Goal: Check status: Check status

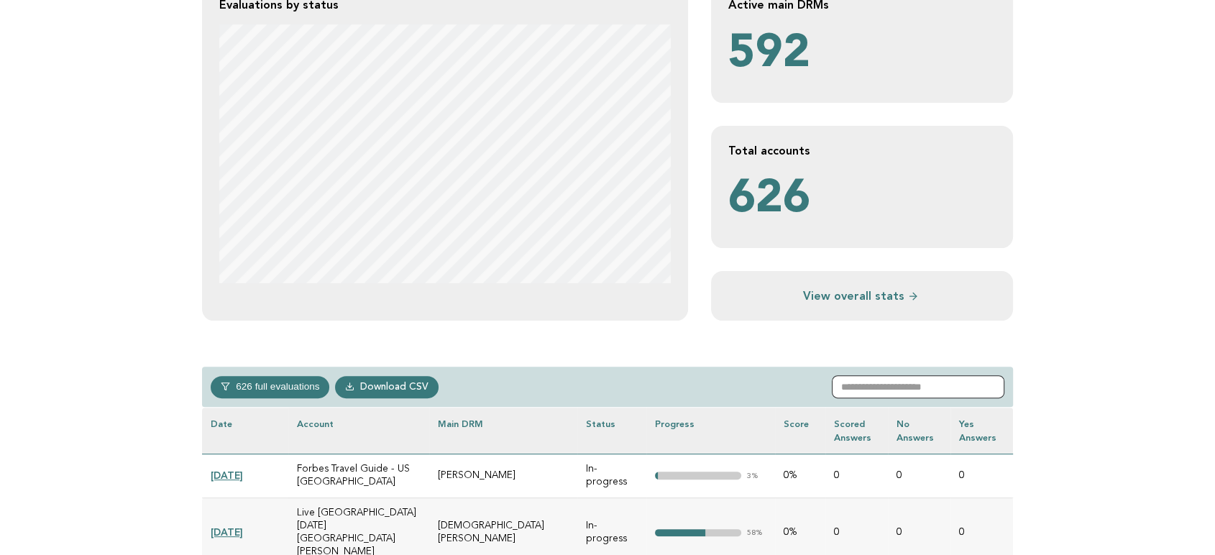
scroll to position [319, 0]
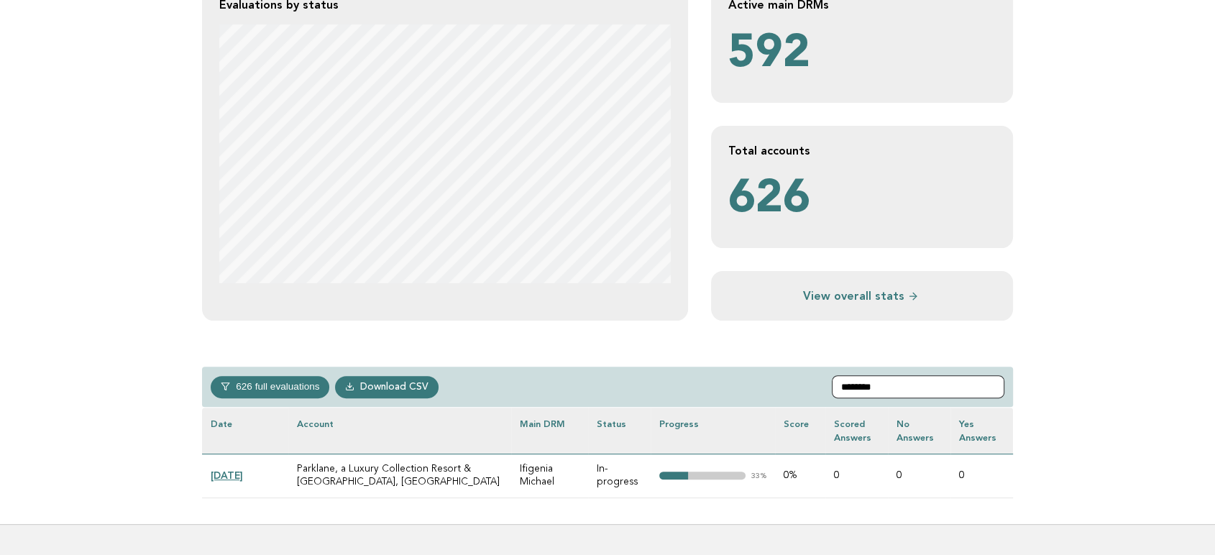
type input "********"
click at [237, 475] on link "[DATE]" at bounding box center [227, 476] width 32 height 12
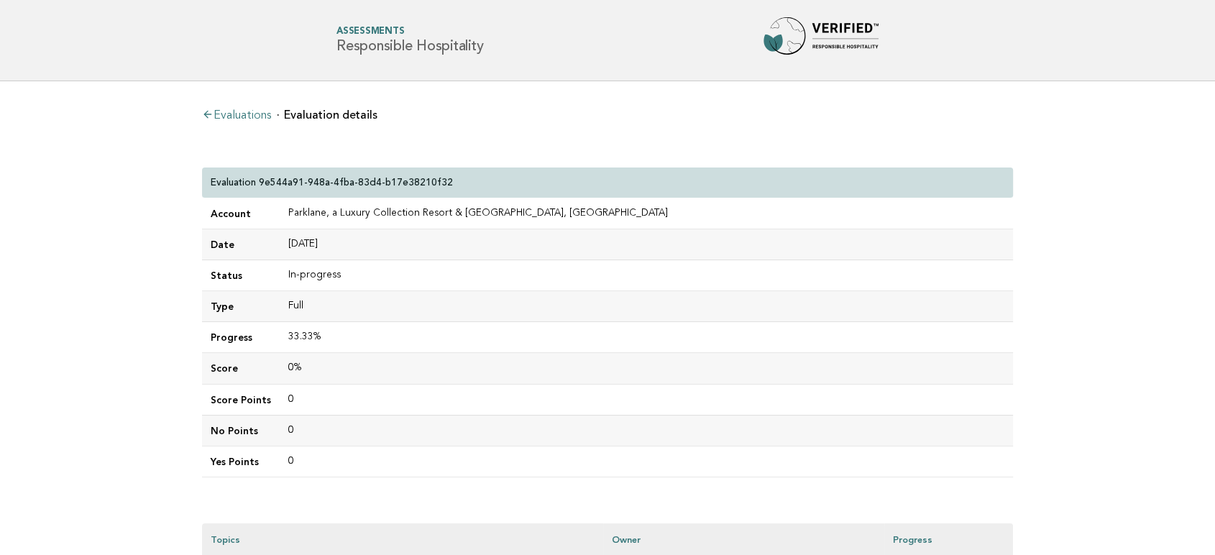
scroll to position [239, 0]
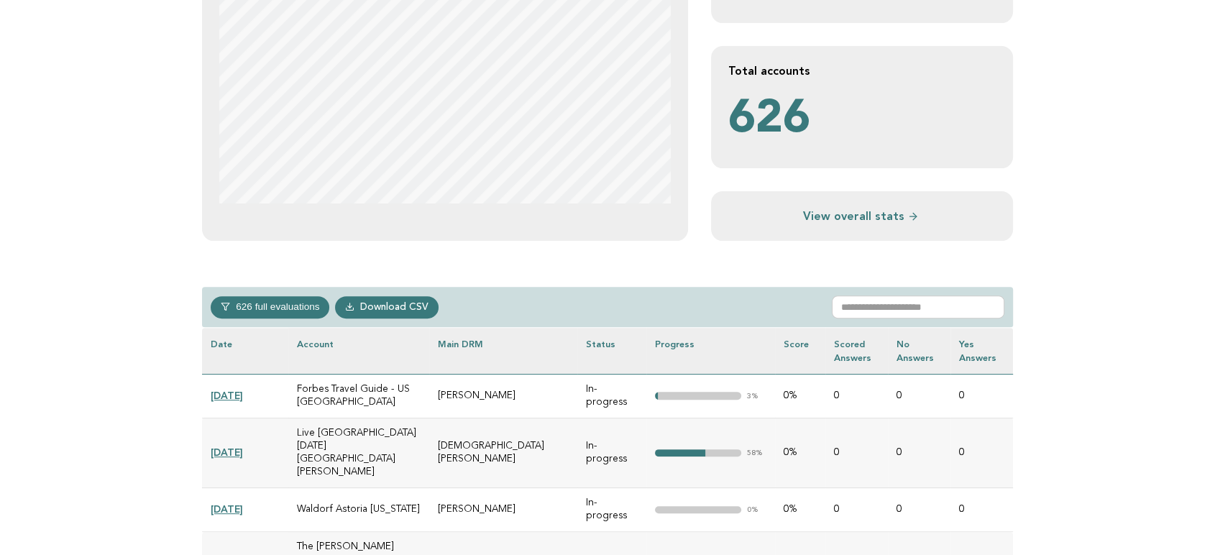
scroll to position [639, 0]
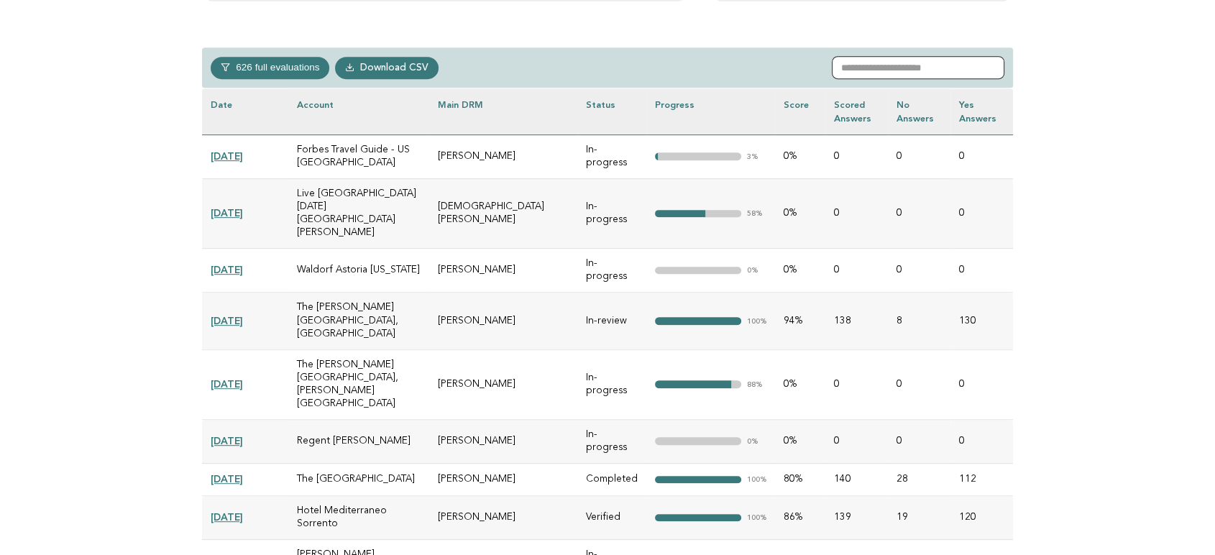
click at [963, 65] on input "text" at bounding box center [918, 67] width 173 height 23
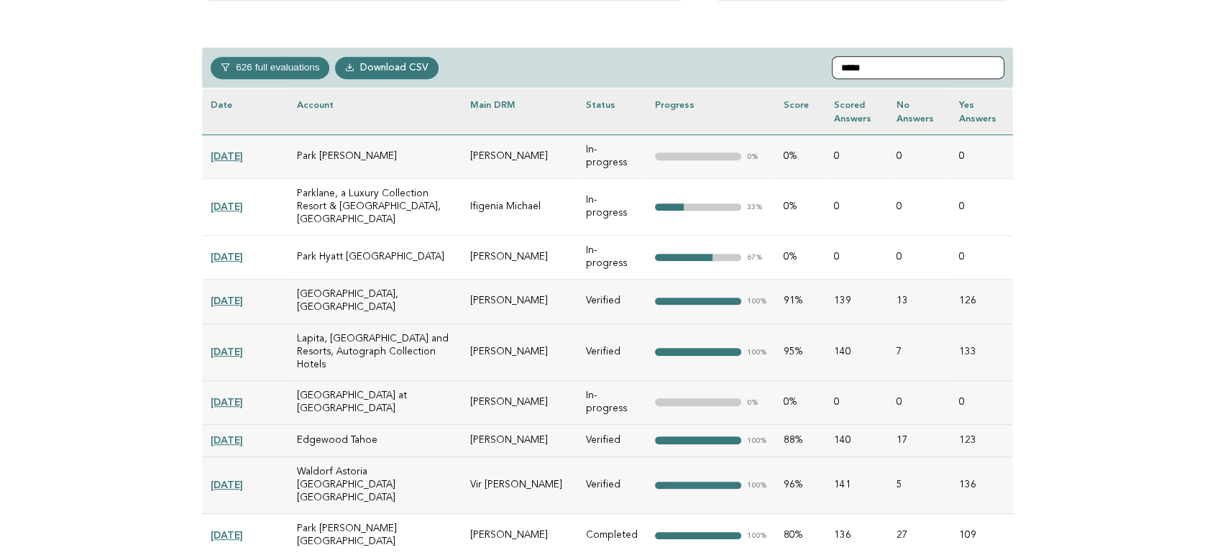
scroll to position [414, 0]
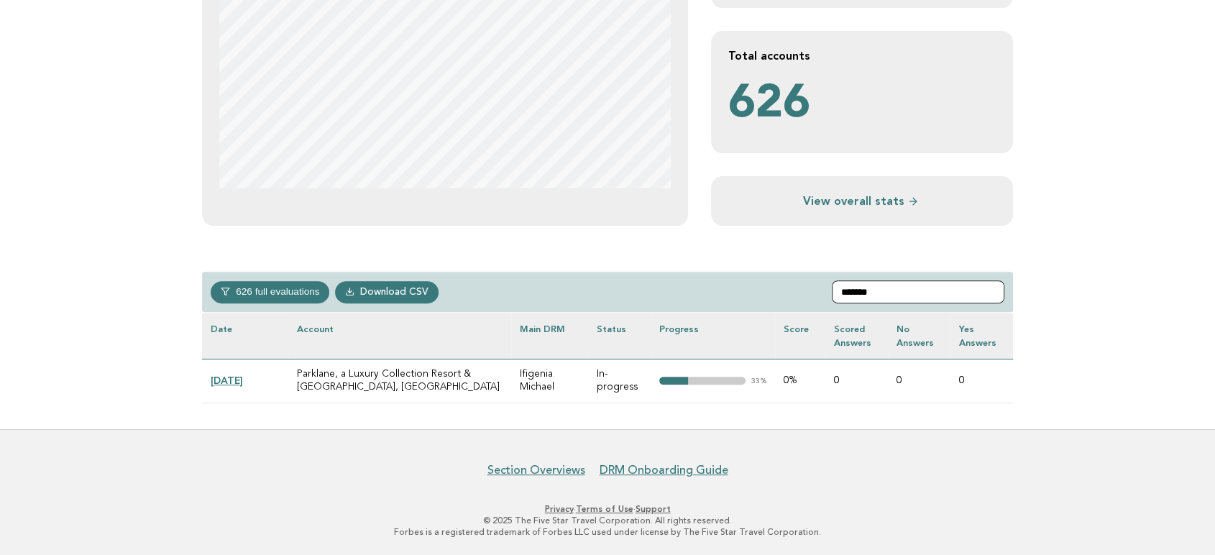
type input "*******"
click at [237, 383] on link "[DATE]" at bounding box center [227, 381] width 32 height 12
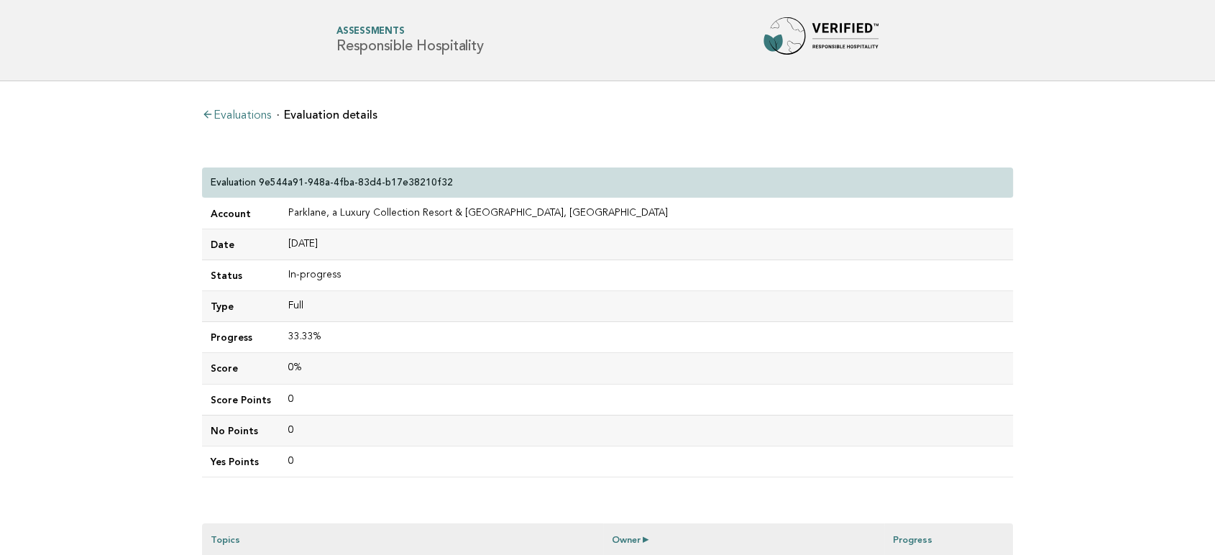
scroll to position [239, 0]
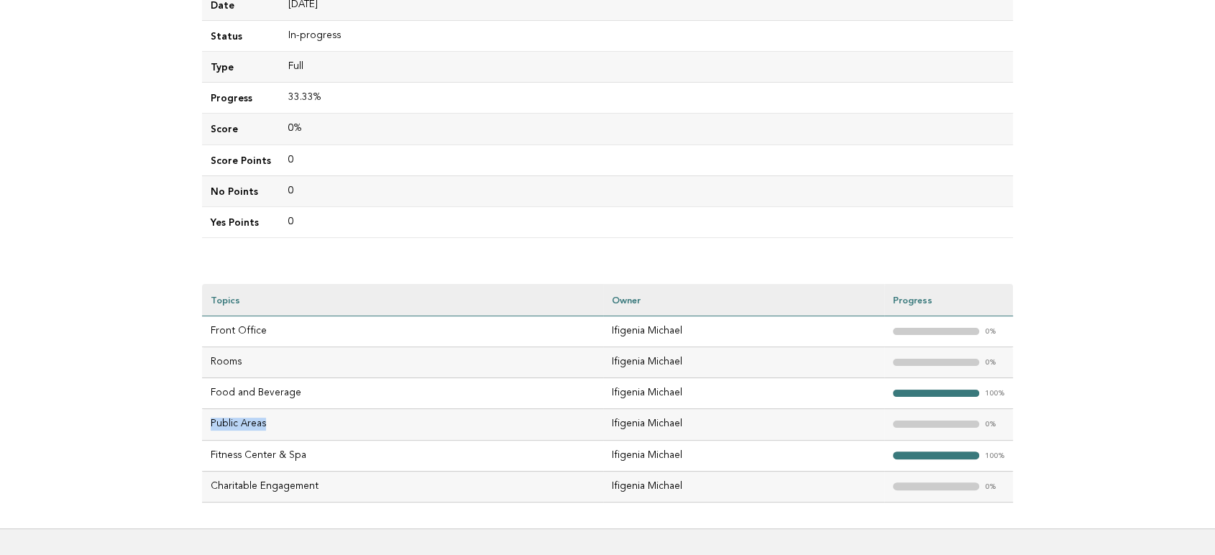
drag, startPoint x: 296, startPoint y: 423, endPoint x: 207, endPoint y: 424, distance: 88.4
click at [207, 424] on td "Public Areas" at bounding box center [402, 424] width 401 height 31
drag, startPoint x: 312, startPoint y: 391, endPoint x: 205, endPoint y: 390, distance: 107.1
click at [205, 390] on td "Food and Beverage" at bounding box center [402, 393] width 401 height 31
copy td "Food and Beverage"
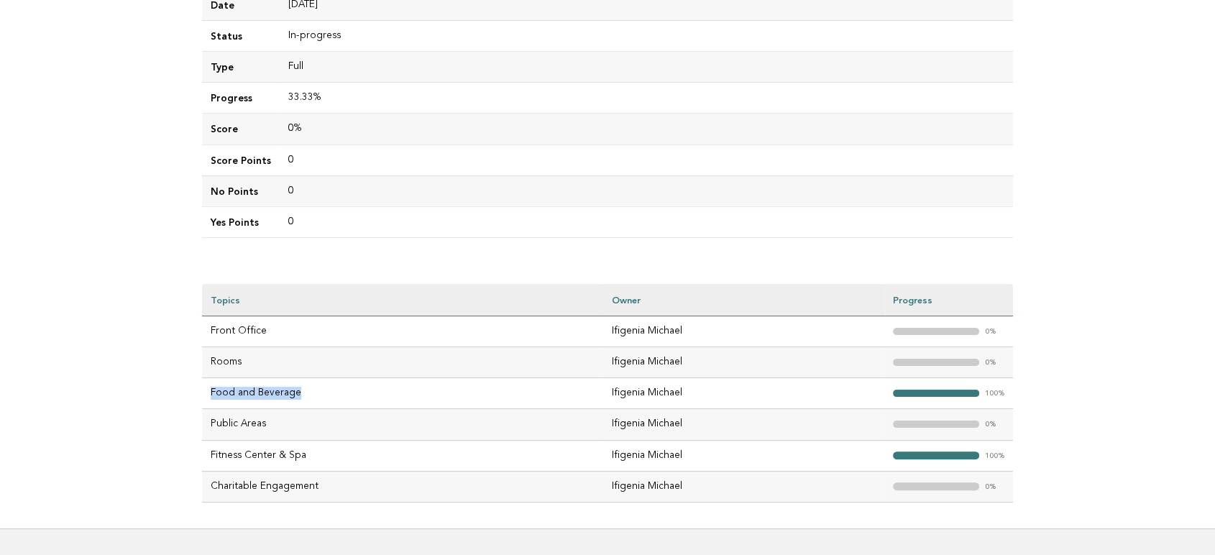
click at [46, 366] on main "Evaluations Evaluation details Evaluation 9e544a91-948a-4fba-83d4-b17e38210f32 …" at bounding box center [607, 185] width 1215 height 687
drag, startPoint x: 322, startPoint y: 457, endPoint x: 518, endPoint y: 513, distance: 203.3
click at [205, 448] on td "Fitness Center & Spa" at bounding box center [402, 455] width 401 height 31
copy td "Fitness Center & Spa"
